Goal: Transaction & Acquisition: Purchase product/service

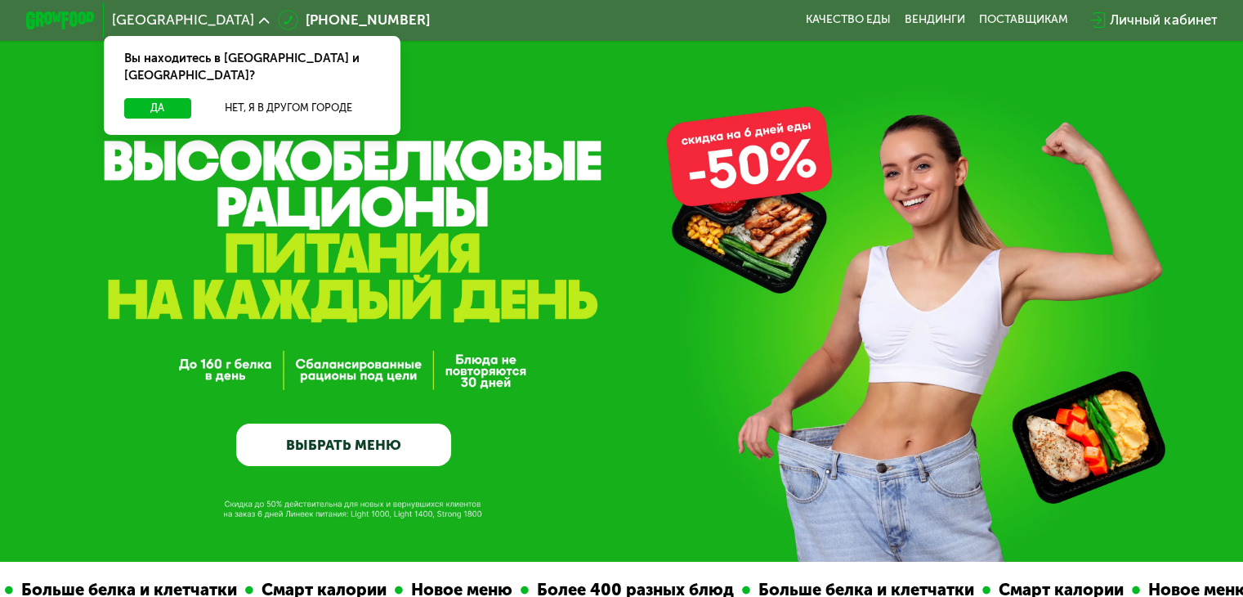
click at [330, 452] on link "ВЫБРАТЬ МЕНЮ" at bounding box center [343, 444] width 215 height 43
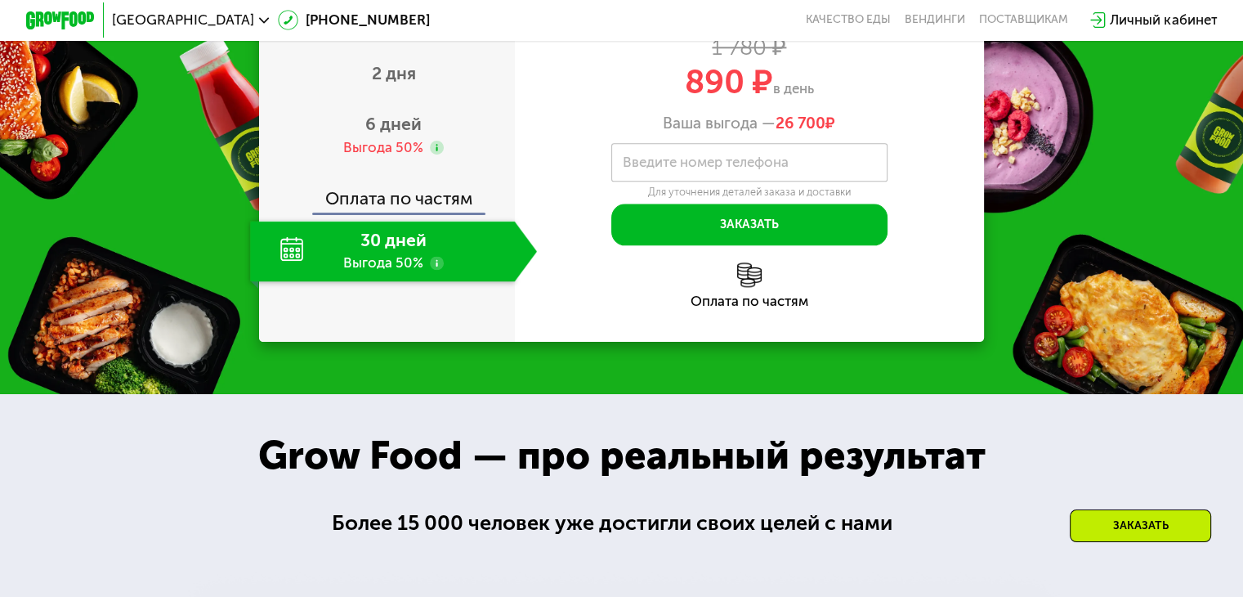
scroll to position [2073, 0]
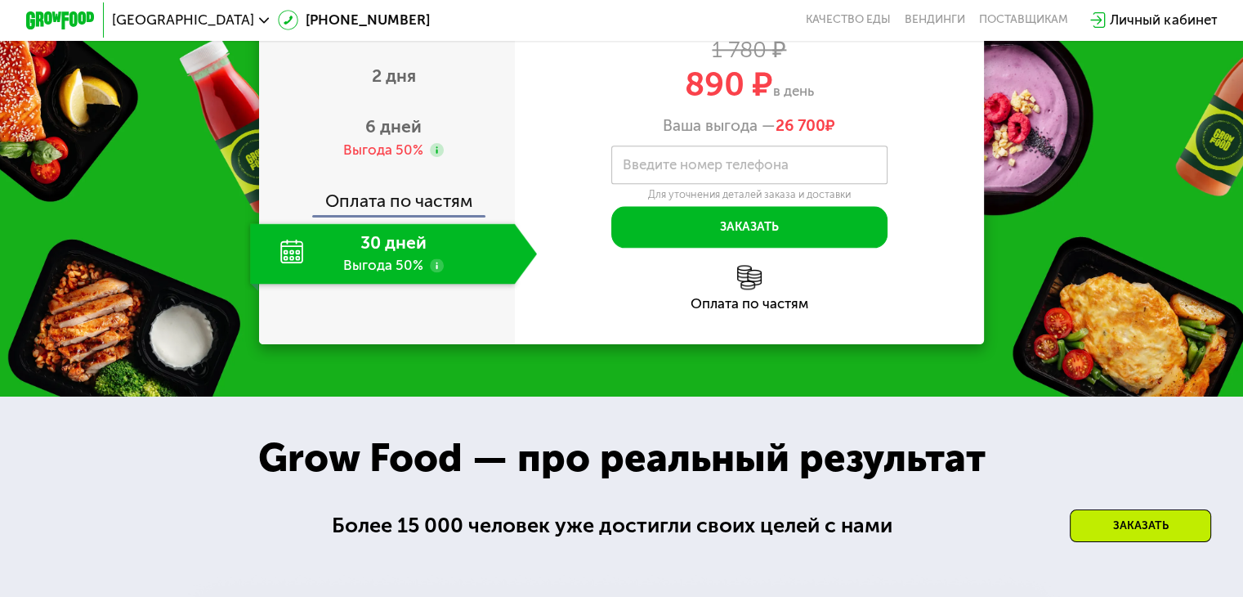
click at [325, 284] on div "30 дней Выгода 50%" at bounding box center [382, 253] width 264 height 60
click at [263, 284] on div "30 дней Выгода 50%" at bounding box center [382, 253] width 264 height 60
click at [755, 104] on span "890 ₽" at bounding box center [729, 84] width 88 height 39
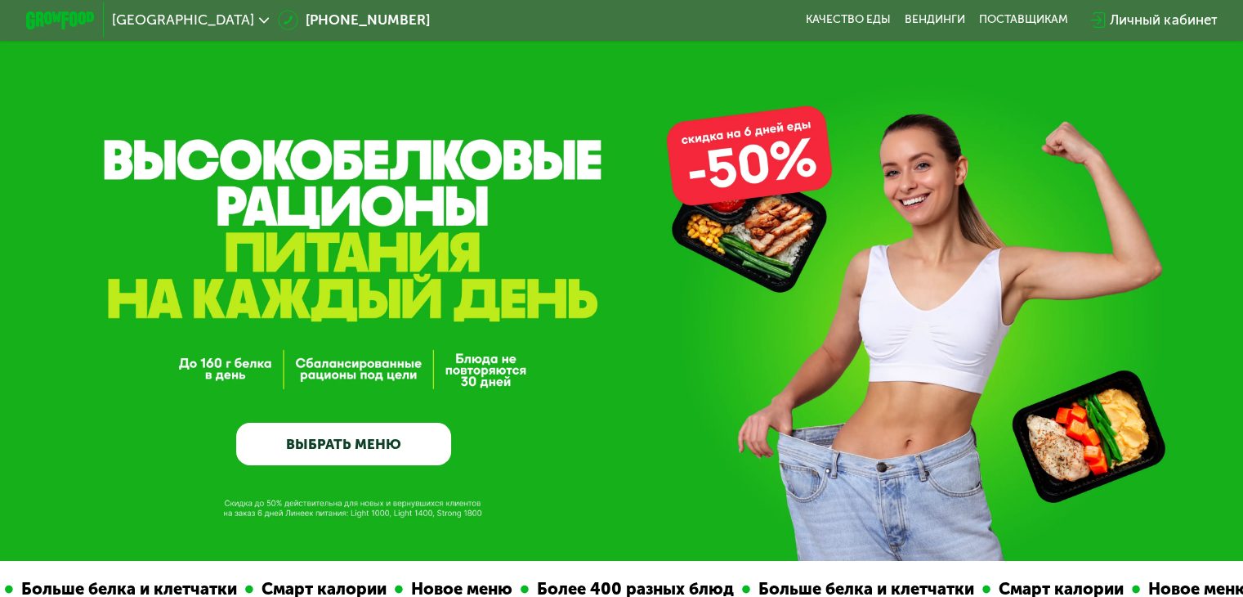
scroll to position [0, 0]
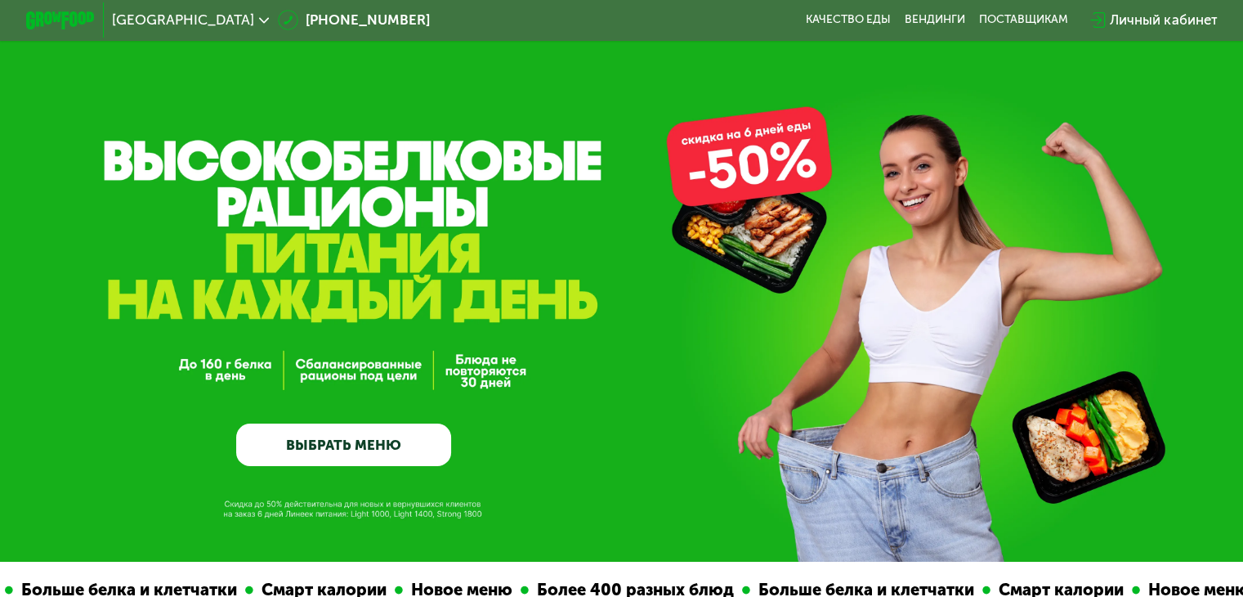
click at [351, 454] on link "ВЫБРАТЬ МЕНЮ" at bounding box center [343, 444] width 215 height 43
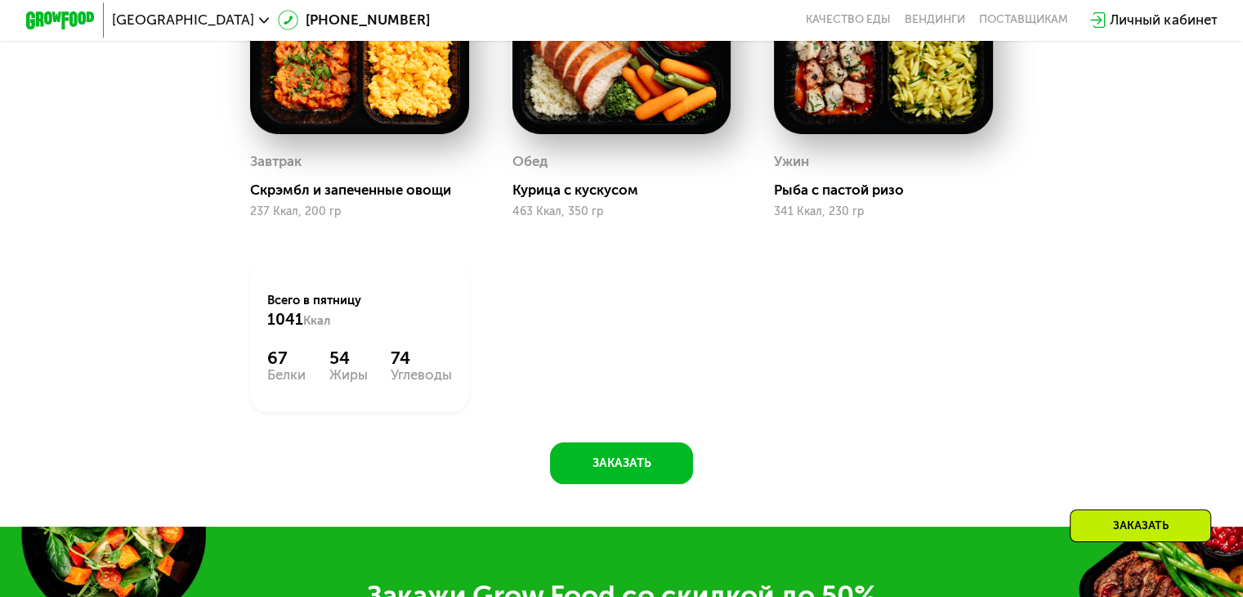
scroll to position [1540, 0]
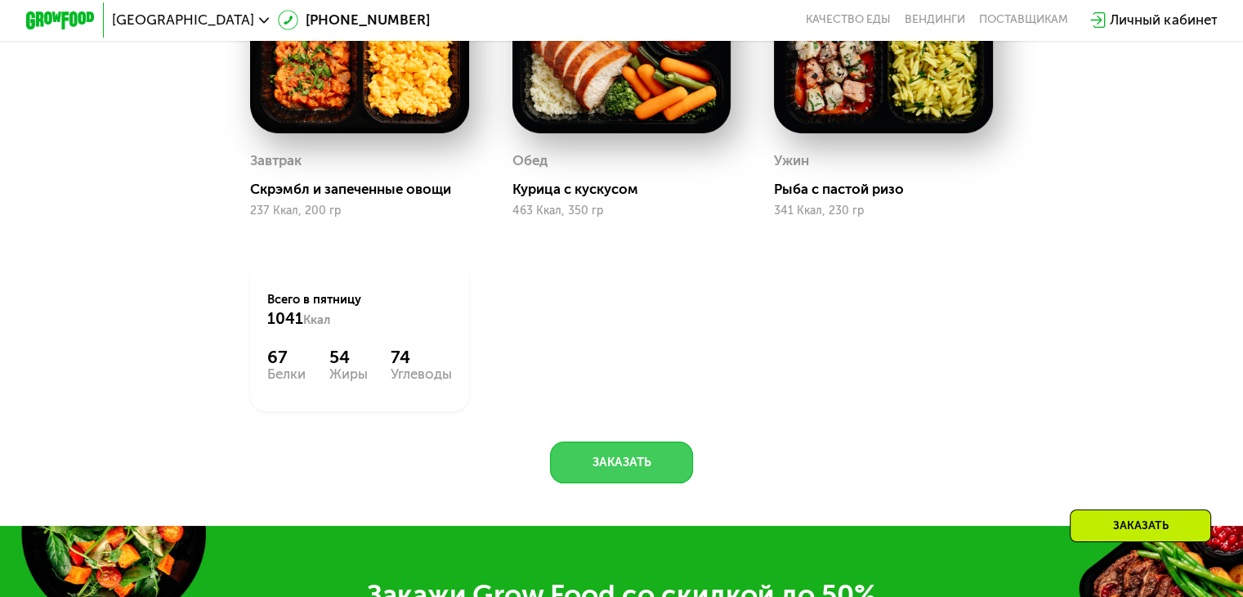
click at [617, 476] on button "Заказать" at bounding box center [621, 462] width 143 height 42
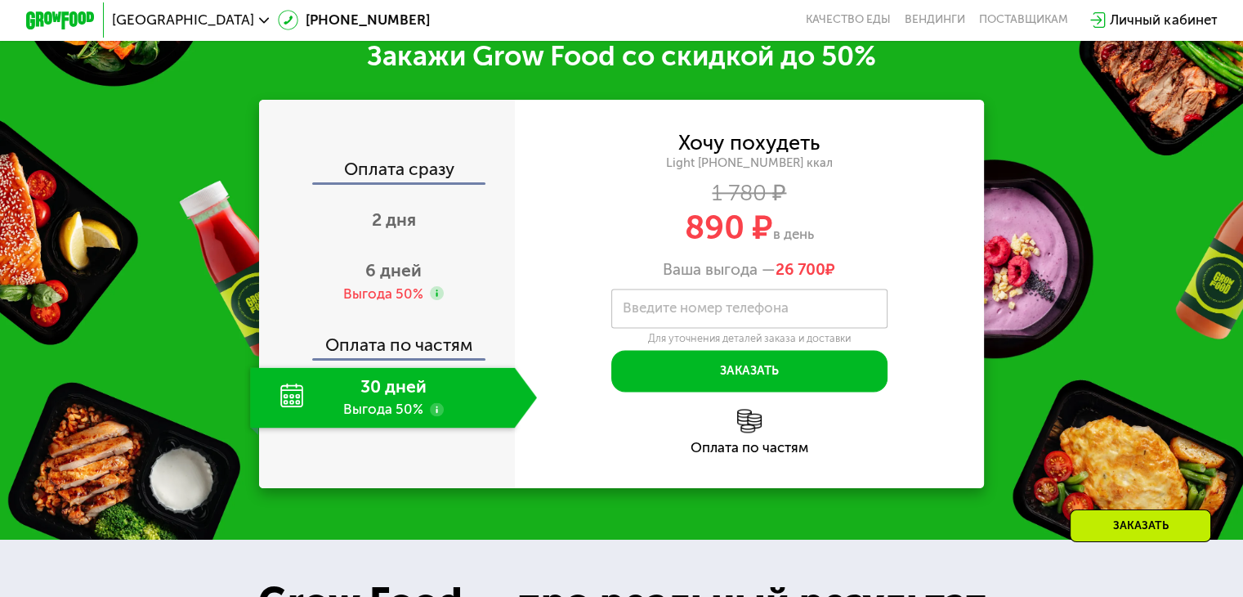
scroll to position [2080, 0]
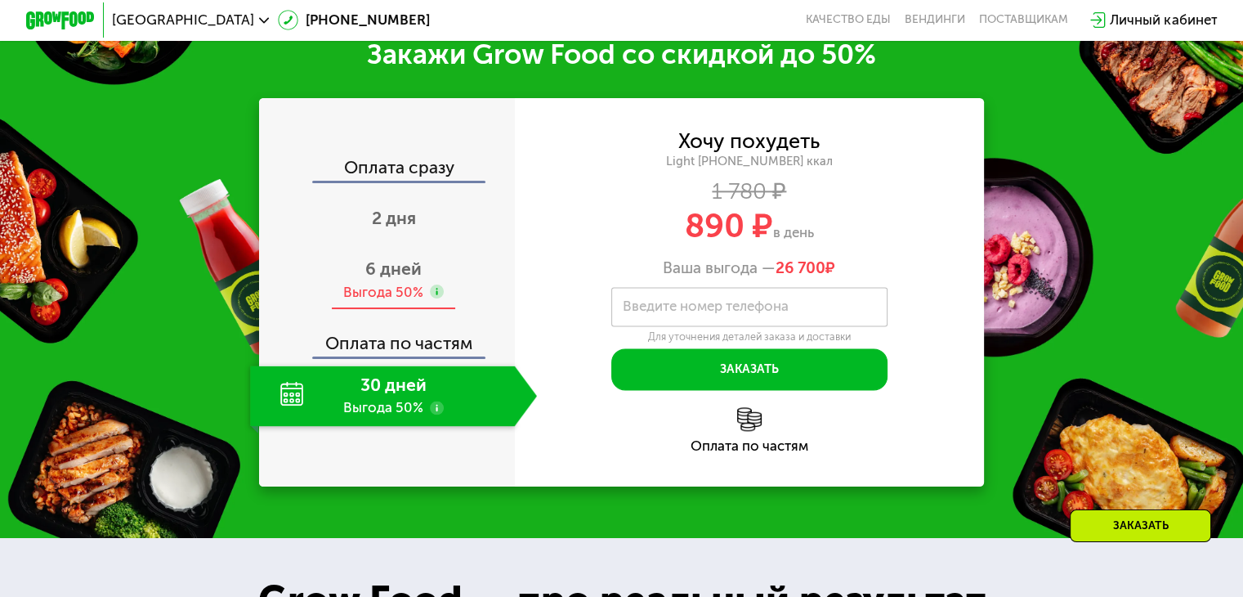
click at [393, 299] on div "Выгода 50%" at bounding box center [383, 292] width 80 height 19
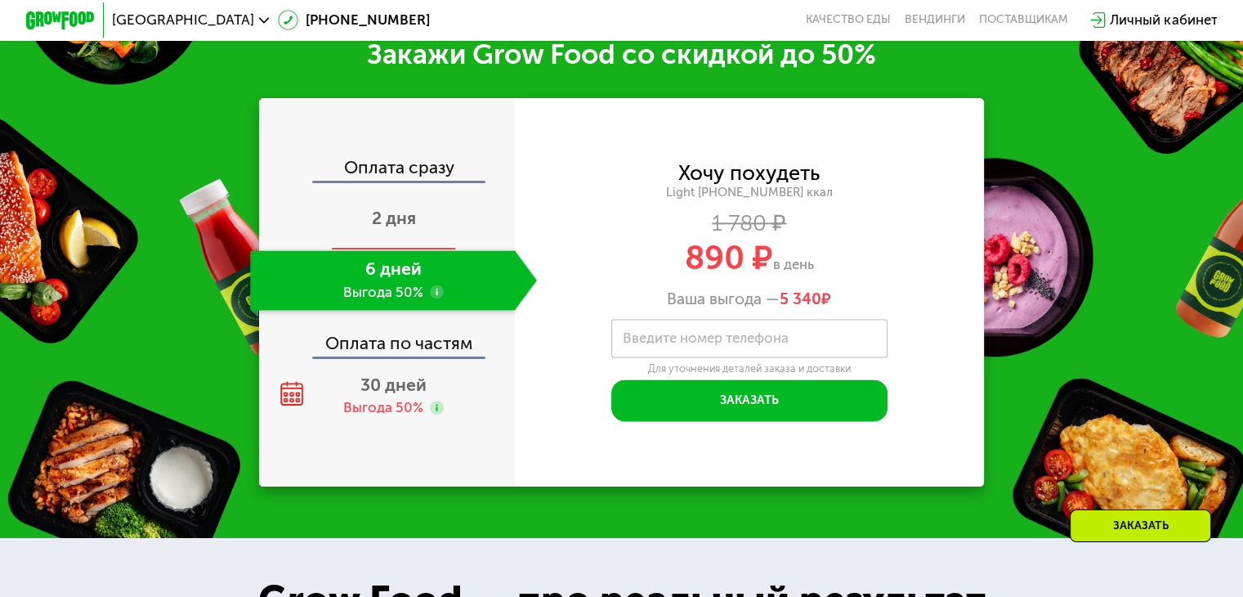
click at [378, 228] on span "2 дня" at bounding box center [394, 218] width 44 height 20
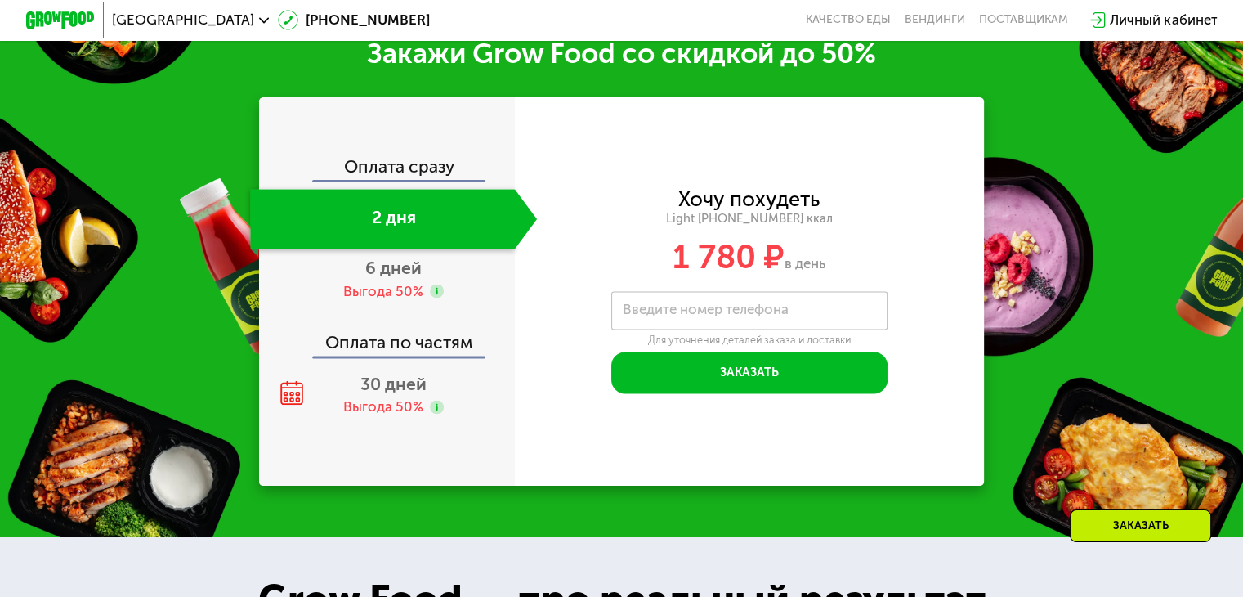
scroll to position [2080, 0]
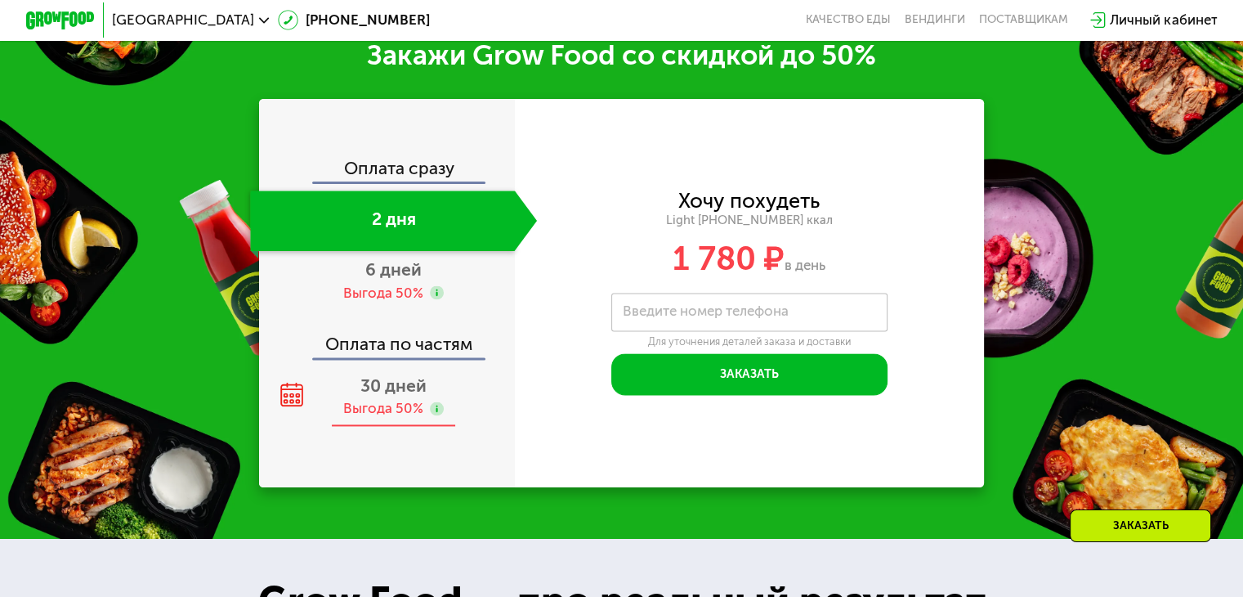
click at [388, 418] on div "Выгода 50%" at bounding box center [383, 408] width 80 height 19
